Goal: Information Seeking & Learning: Learn about a topic

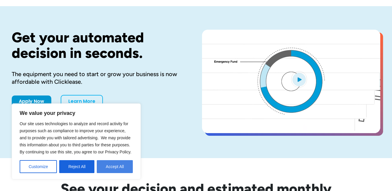
click at [120, 164] on button "Accept All" at bounding box center [115, 166] width 36 height 13
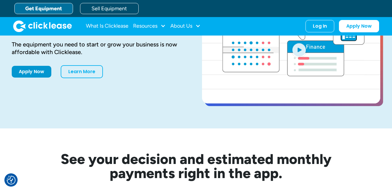
scroll to position [59, 0]
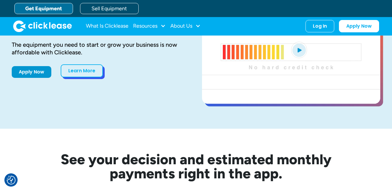
click at [90, 73] on link "Learn More" at bounding box center [82, 70] width 42 height 13
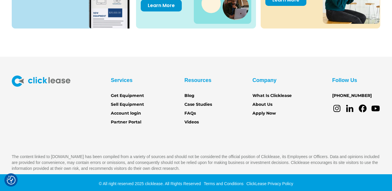
scroll to position [861, 0]
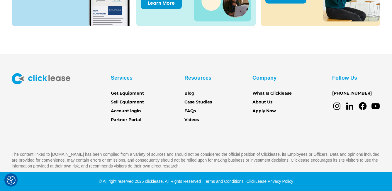
click at [191, 111] on link "FAQs" at bounding box center [190, 111] width 11 height 6
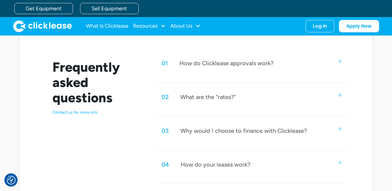
scroll to position [264, 0]
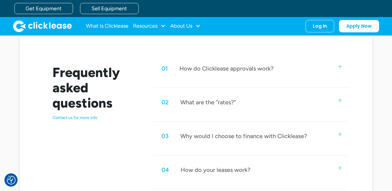
click at [310, 69] on div "01 How do Clicklease approvals work?" at bounding box center [252, 68] width 195 height 19
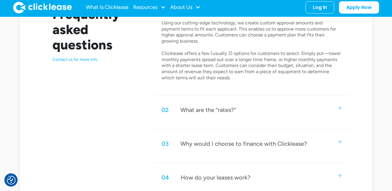
scroll to position [323, 0]
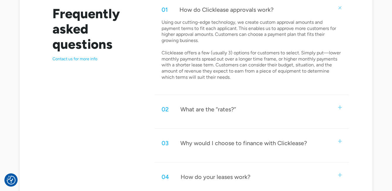
click at [235, 106] on div "What are the “rates?”" at bounding box center [209, 109] width 56 height 8
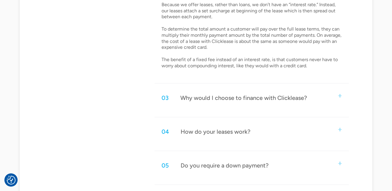
scroll to position [440, 0]
click at [338, 97] on div "03 Why would I choose to finance with Clicklease?" at bounding box center [252, 97] width 195 height 19
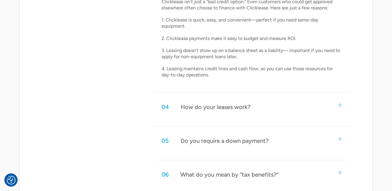
scroll to position [587, 0]
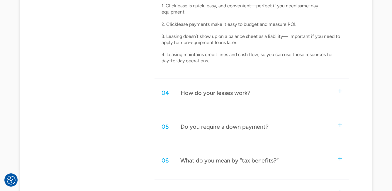
click at [341, 88] on div "04 How do your leases work?" at bounding box center [252, 92] width 195 height 19
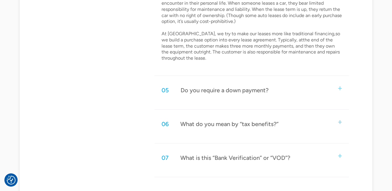
scroll to position [763, 0]
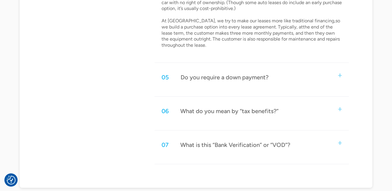
click at [336, 70] on div "05 Do you require a down payment?" at bounding box center [252, 77] width 195 height 19
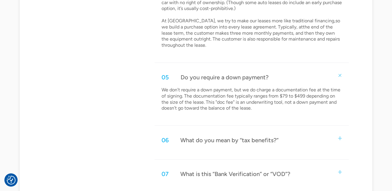
click at [345, 72] on div "05 Do you require a down payment?" at bounding box center [252, 77] width 195 height 19
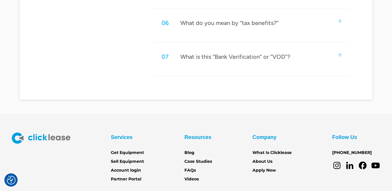
scroll to position [822, 0]
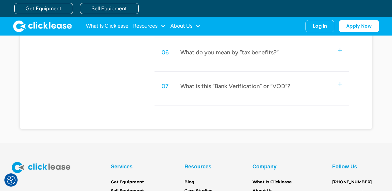
click at [338, 49] on div "06 What do you mean by “tax benefits?”" at bounding box center [252, 52] width 195 height 19
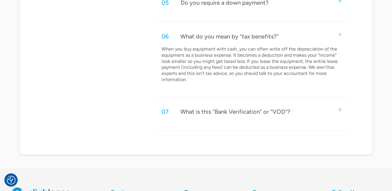
scroll to position [851, 0]
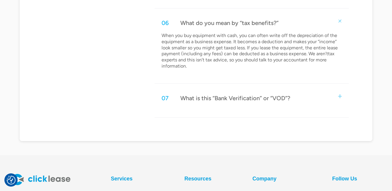
click at [347, 90] on div "07 What is this “Bank Verification” or “VOD”?" at bounding box center [252, 97] width 195 height 19
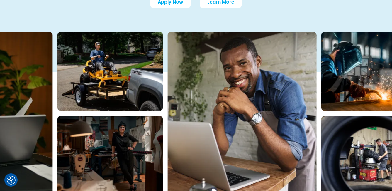
scroll to position [0, 0]
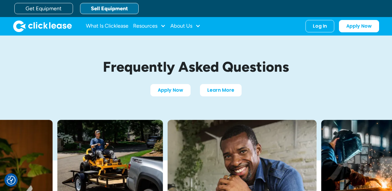
click at [114, 6] on link "Sell Equipment" at bounding box center [109, 8] width 59 height 11
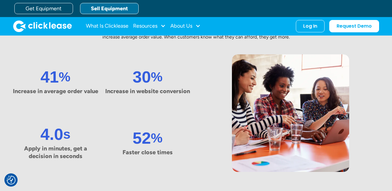
scroll to position [264, 0]
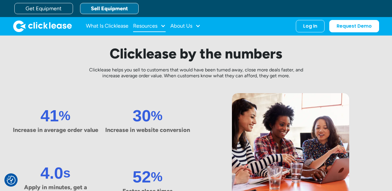
click at [156, 26] on div "Resources" at bounding box center [145, 26] width 24 height 0
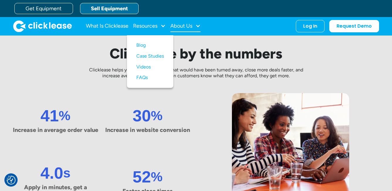
click at [189, 26] on div "About Us" at bounding box center [182, 26] width 22 height 0
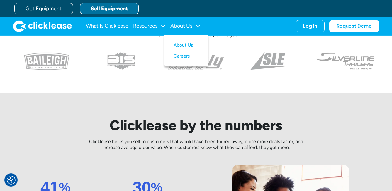
scroll to position [176, 0]
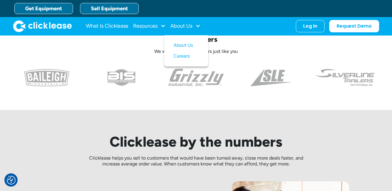
click at [56, 9] on link "Get Equipment" at bounding box center [43, 8] width 59 height 11
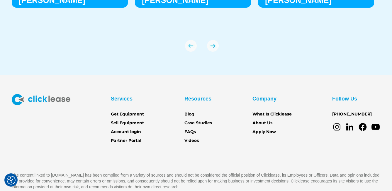
scroll to position [2099, 0]
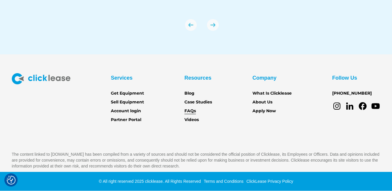
click at [189, 112] on link "FAQs" at bounding box center [190, 111] width 11 height 6
